Goal: Information Seeking & Learning: Learn about a topic

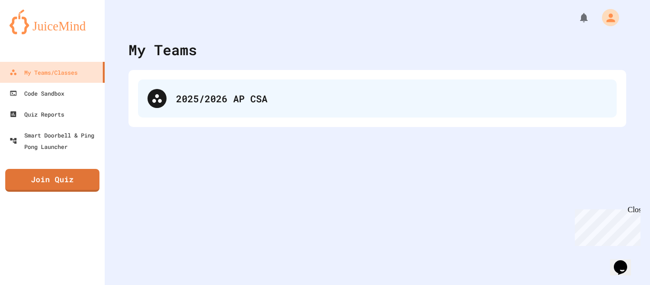
click at [208, 104] on div "2025/2026 AP CSA" at bounding box center [391, 98] width 431 height 14
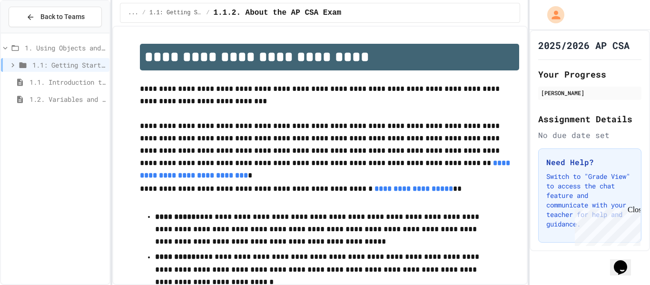
click at [63, 99] on span "1.2. Variables and Data Types" at bounding box center [67, 99] width 76 height 10
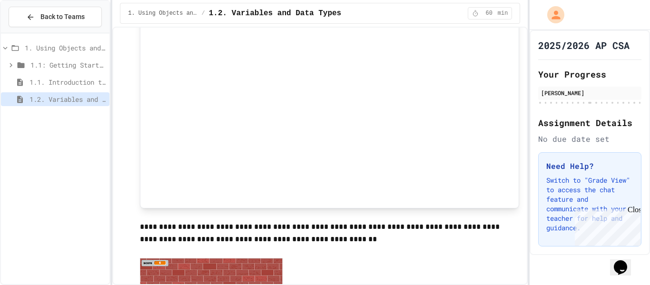
scroll to position [287, 0]
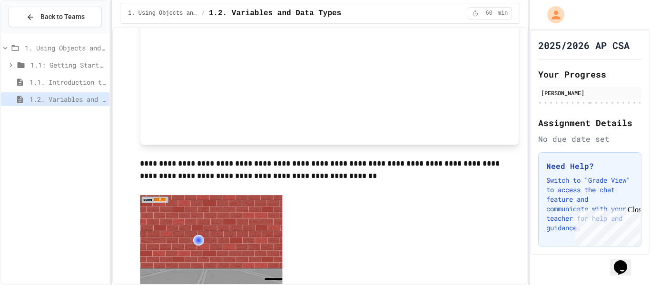
click at [31, 82] on span "1.1. Introduction to Algorithms, Programming, and Compilers" at bounding box center [67, 82] width 76 height 10
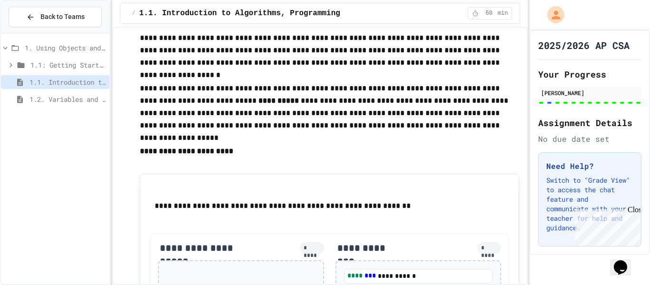
scroll to position [493, 0]
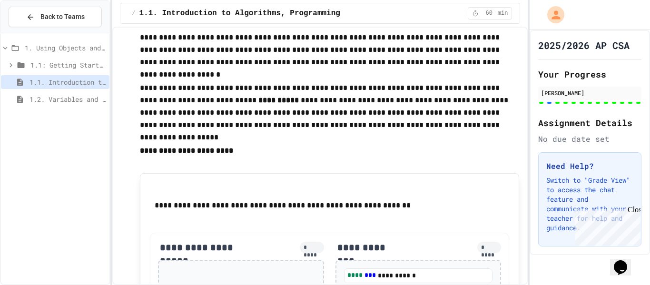
click at [67, 100] on span "1.2. Variables and Data Types" at bounding box center [67, 99] width 76 height 10
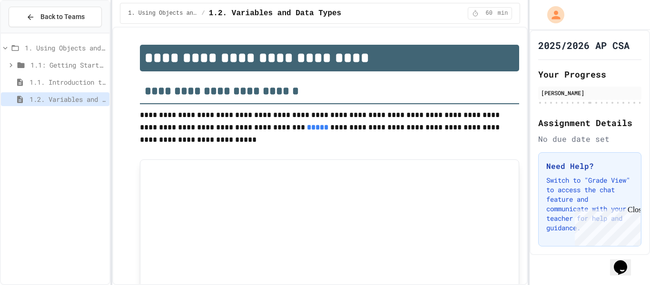
click at [78, 81] on span "1.1. Introduction to Algorithms, Programming, and Compilers" at bounding box center [67, 82] width 76 height 10
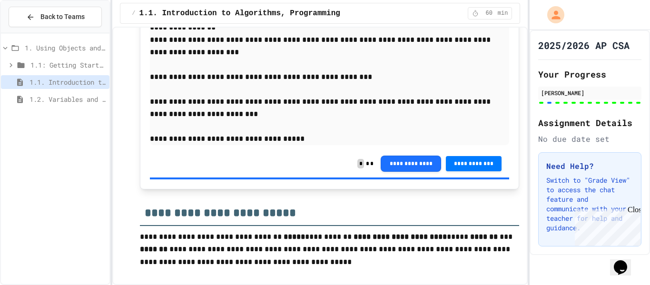
scroll to position [1118, 0]
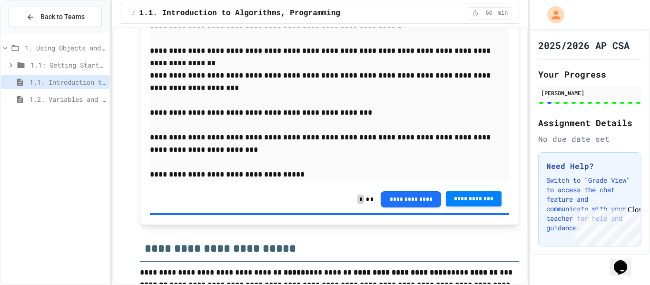
click at [457, 198] on span "**********" at bounding box center [473, 199] width 41 height 8
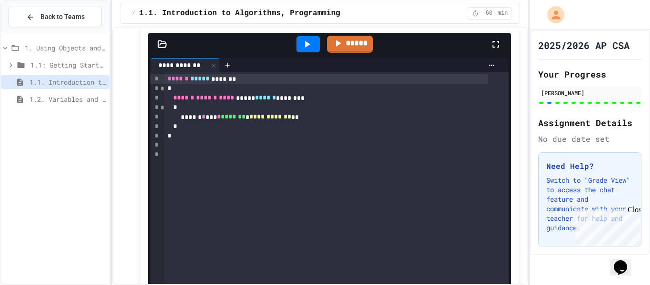
scroll to position [1664, 0]
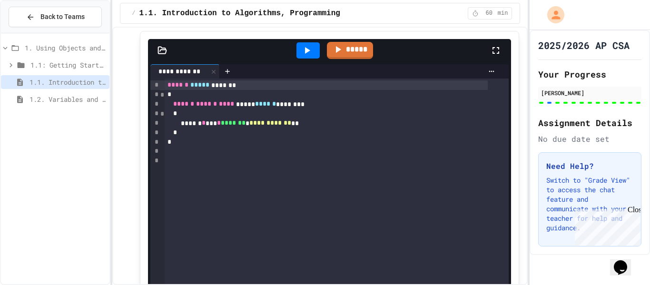
click at [305, 54] on icon at bounding box center [307, 50] width 5 height 7
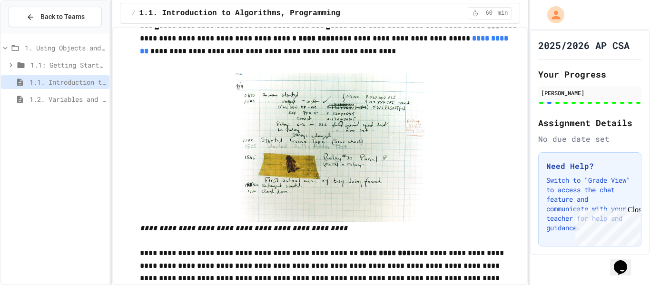
scroll to position [3373, 0]
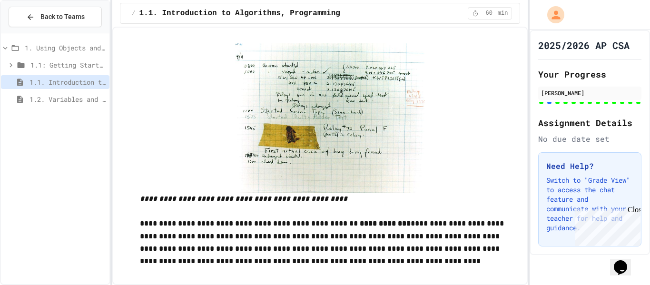
click at [299, 193] on img at bounding box center [330, 117] width 190 height 149
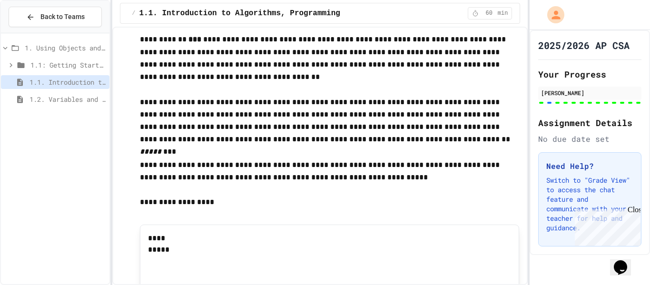
scroll to position [6192, 0]
